Goal: Task Accomplishment & Management: Manage account settings

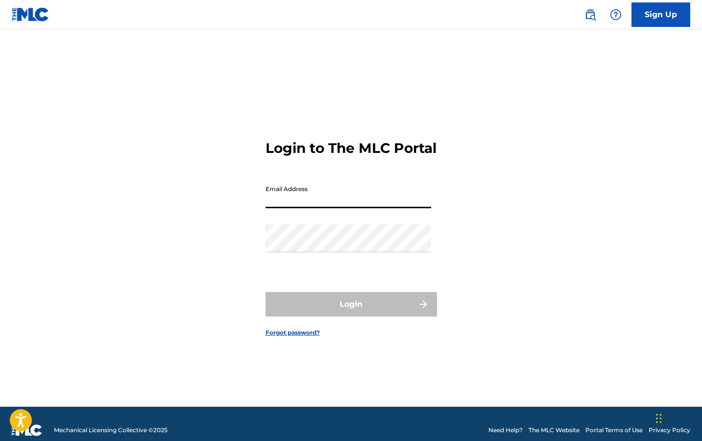
type input "[EMAIL_ADDRESS][DOMAIN_NAME]"
click at [351, 312] on button "Login" at bounding box center [350, 304] width 171 height 24
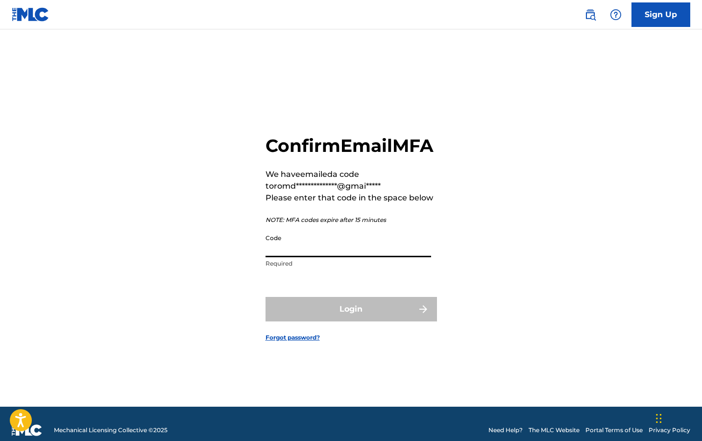
click at [291, 249] on input "Code" at bounding box center [347, 243] width 165 height 28
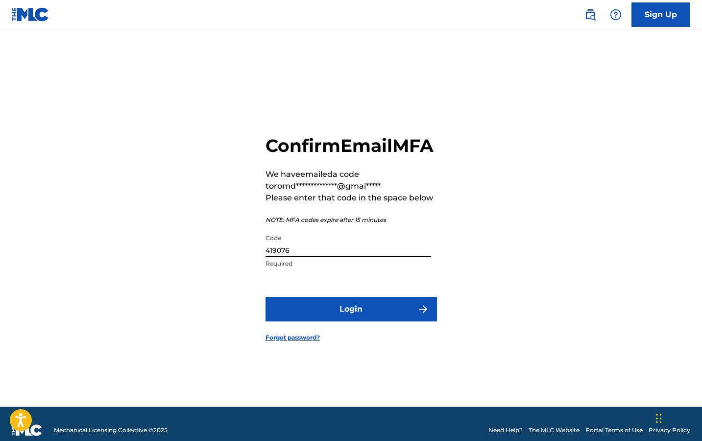
type input "419076"
click at [351, 320] on button "Login" at bounding box center [350, 309] width 171 height 24
